Goal: Transaction & Acquisition: Obtain resource

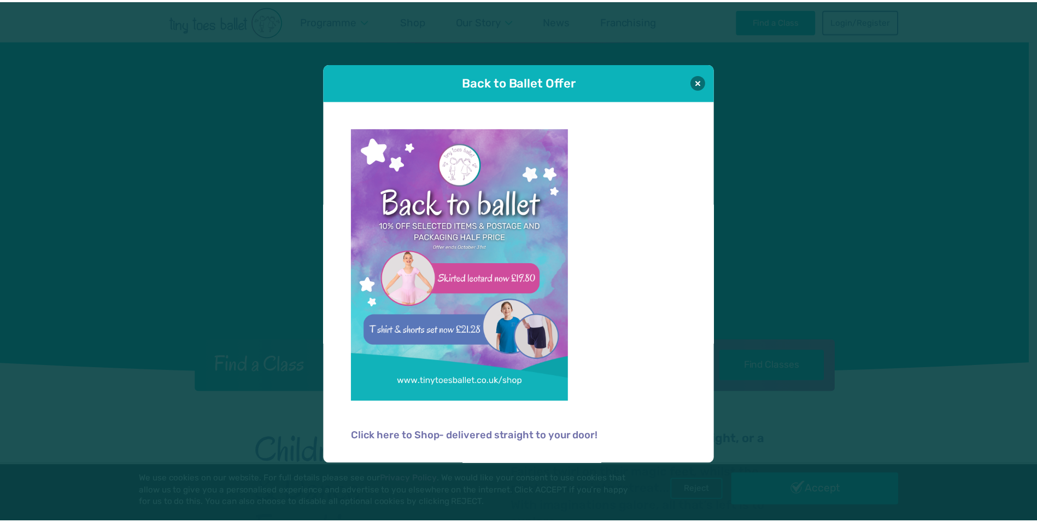
scroll to position [55, 0]
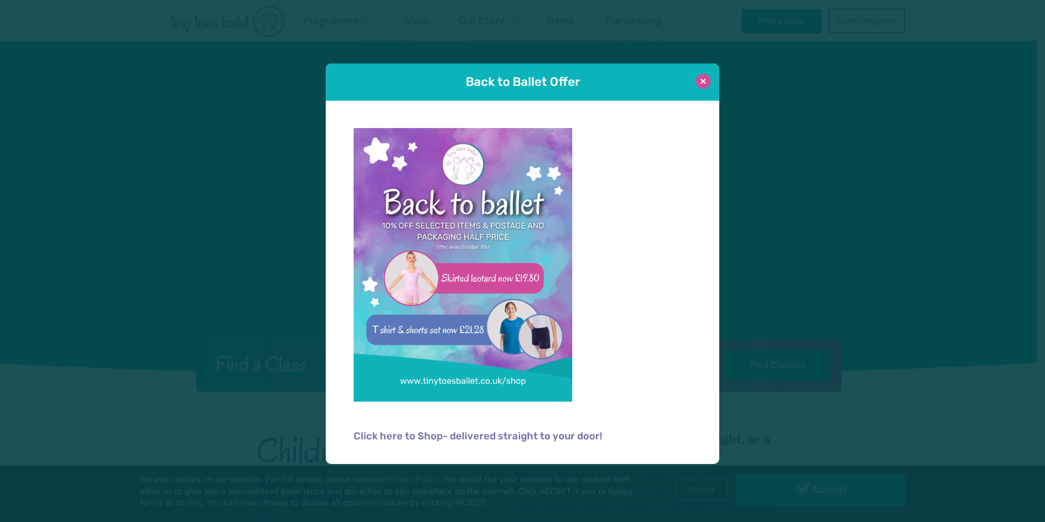
click at [705, 84] on button at bounding box center [703, 81] width 15 height 15
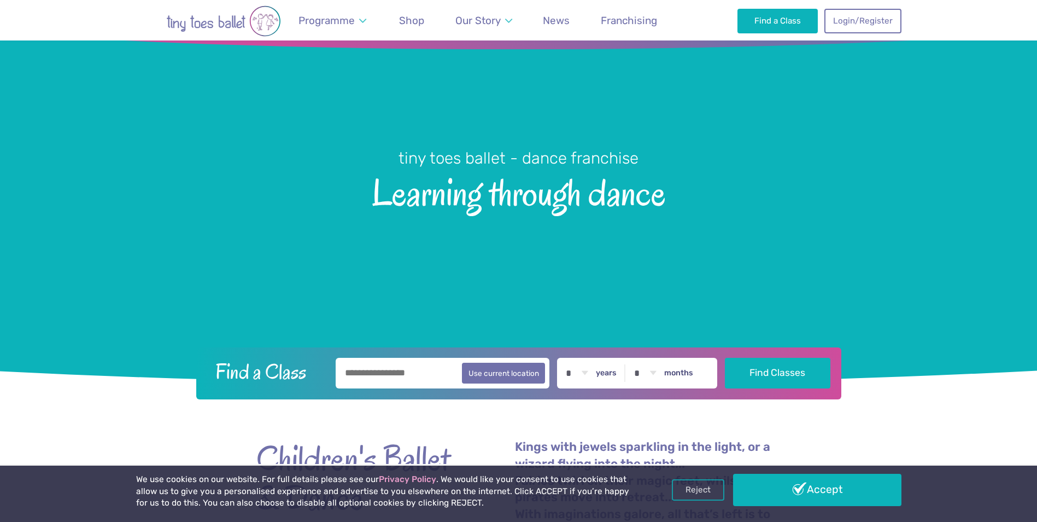
scroll to position [0, 0]
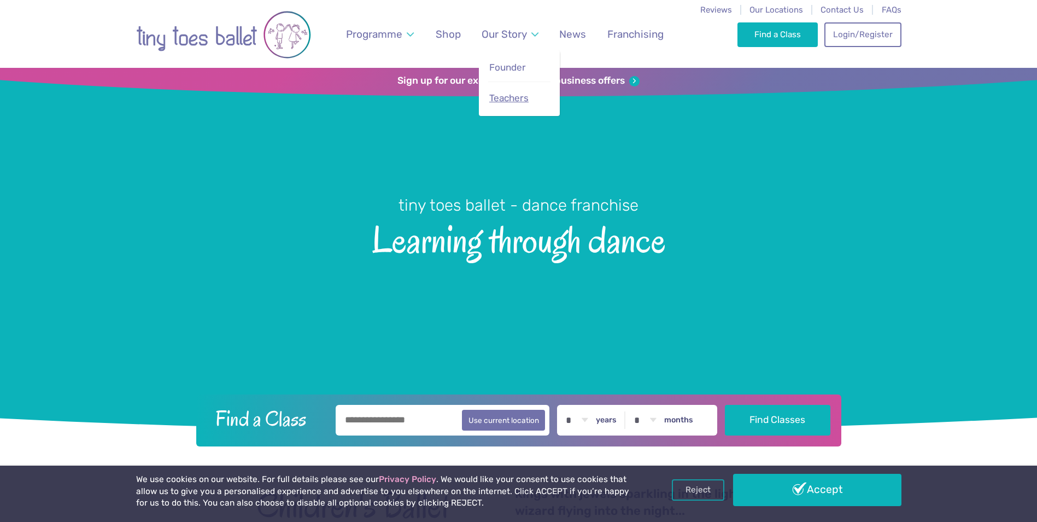
click at [513, 99] on span "Teachers" at bounding box center [508, 97] width 39 height 11
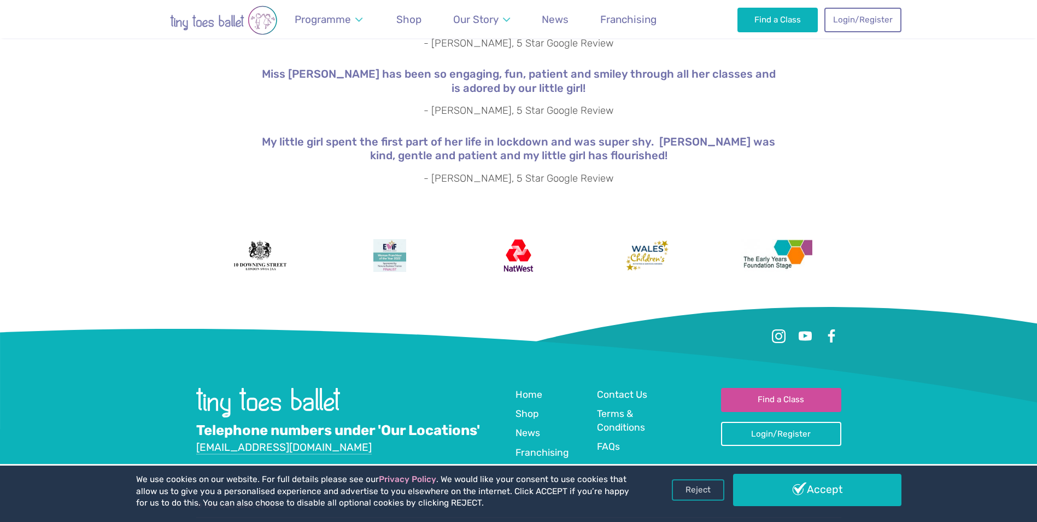
scroll to position [1996, 0]
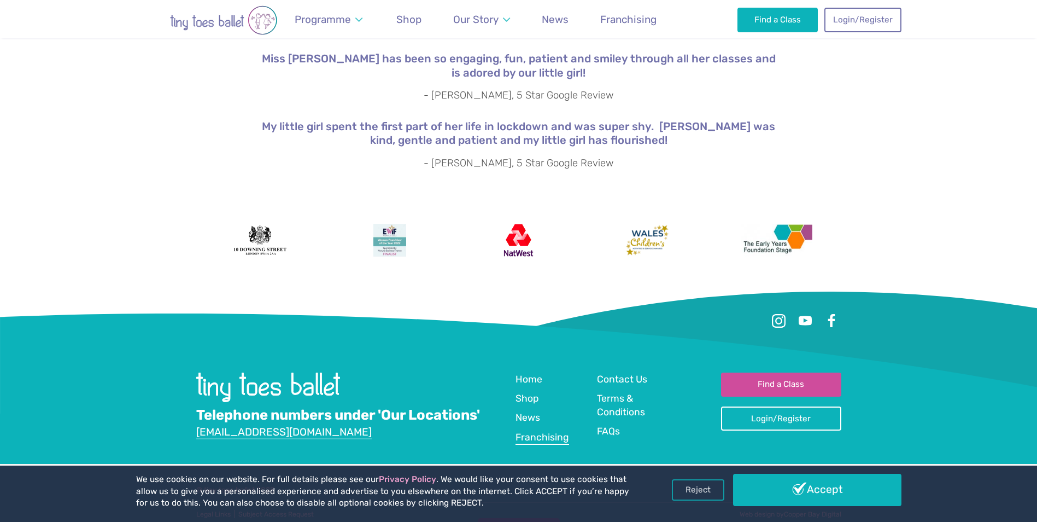
click at [534, 431] on span "Franchising" at bounding box center [543, 436] width 54 height 11
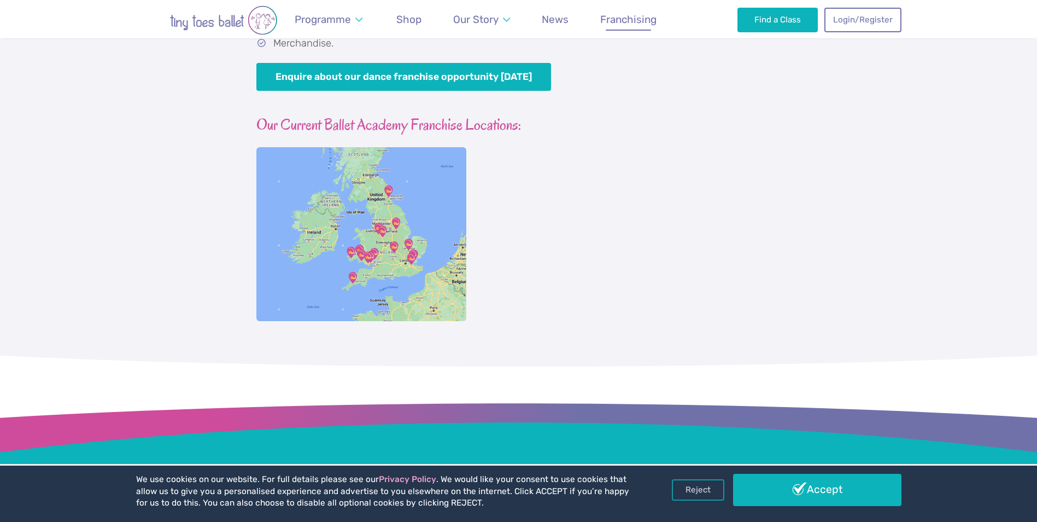
scroll to position [1039, 0]
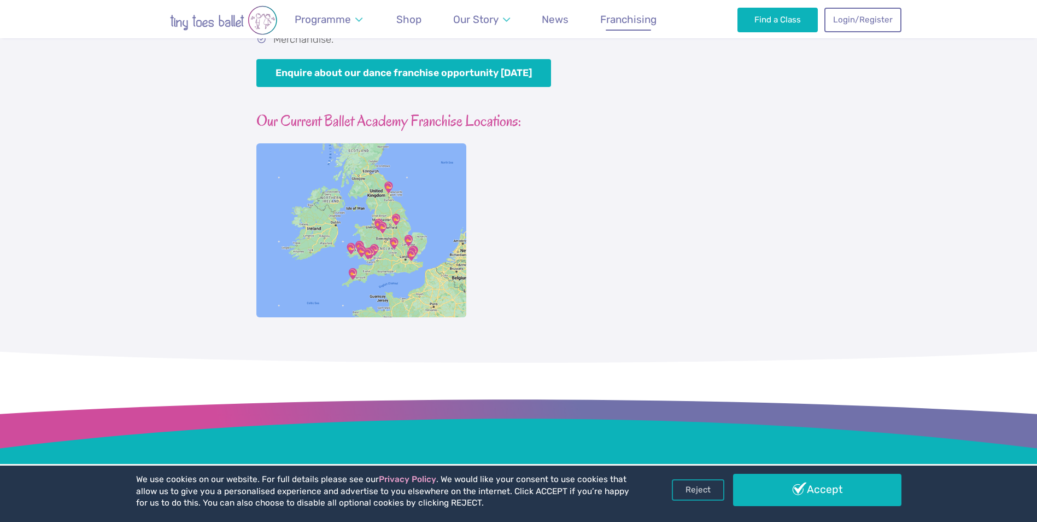
click at [365, 232] on img at bounding box center [361, 230] width 210 height 174
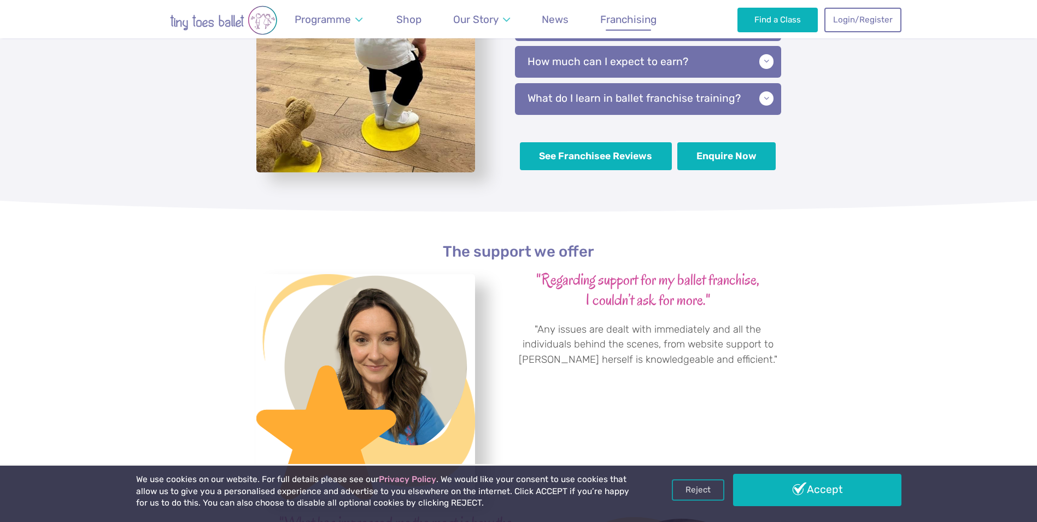
scroll to position [2570, 0]
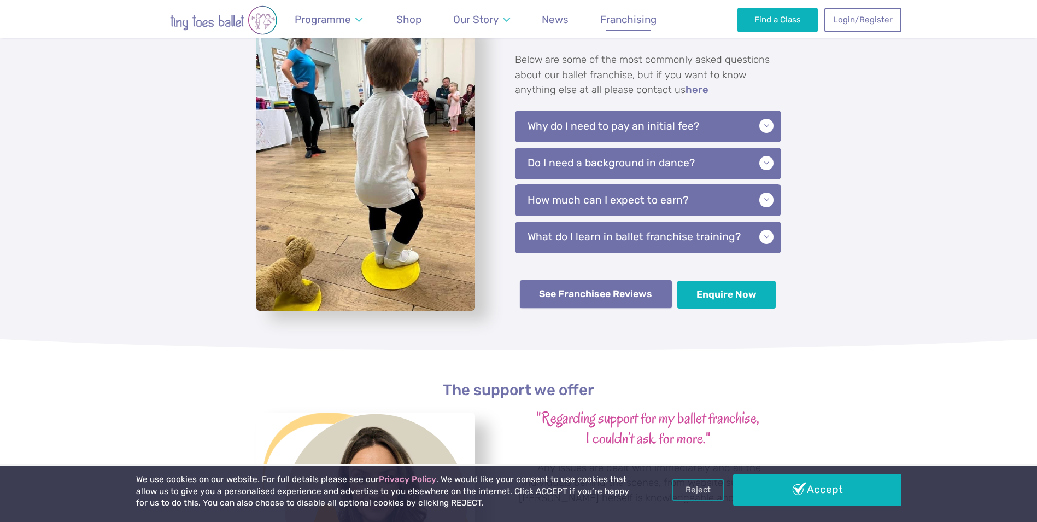
click at [594, 290] on link "See Franchisee Reviews" at bounding box center [596, 294] width 152 height 28
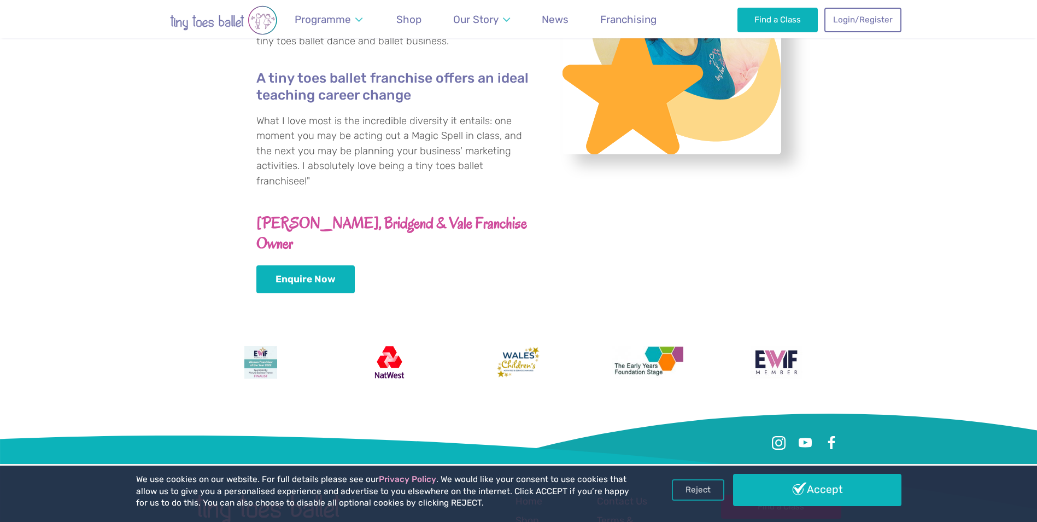
scroll to position [3305, 0]
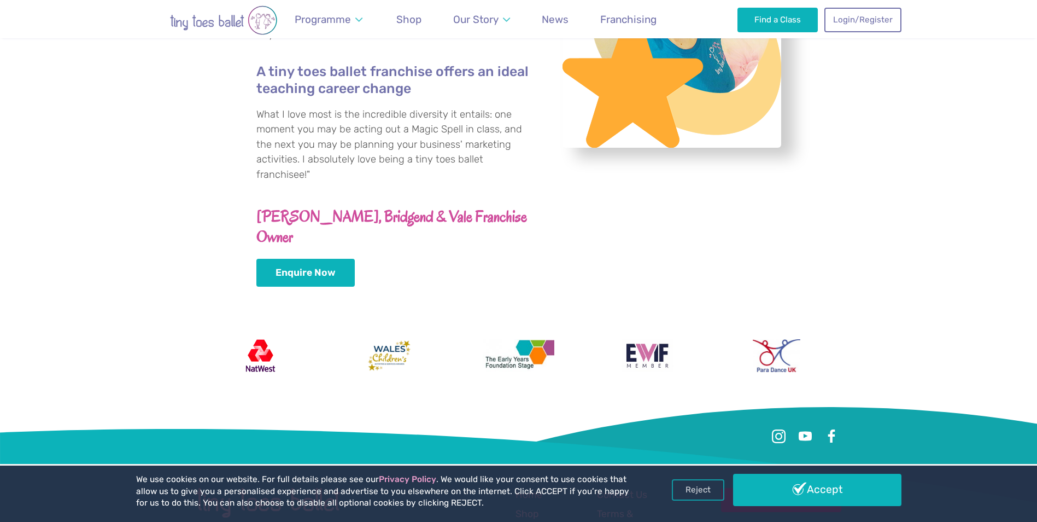
click at [373, 339] on img at bounding box center [389, 355] width 45 height 33
click at [397, 339] on img at bounding box center [389, 355] width 45 height 33
click at [402, 339] on img at bounding box center [389, 355] width 45 height 33
click at [387, 339] on img at bounding box center [389, 355] width 45 height 33
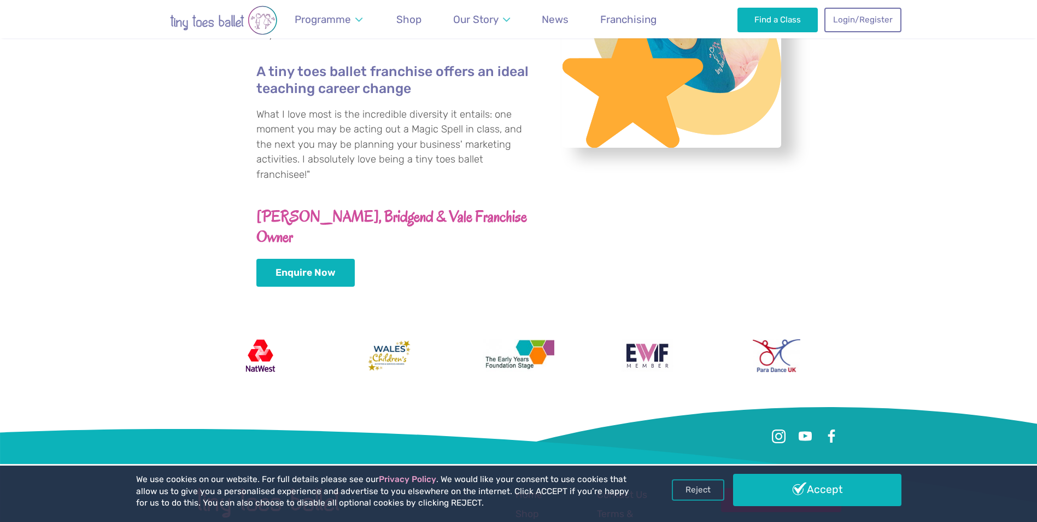
click at [387, 339] on img at bounding box center [389, 355] width 45 height 33
